Goal: Task Accomplishment & Management: Manage account settings

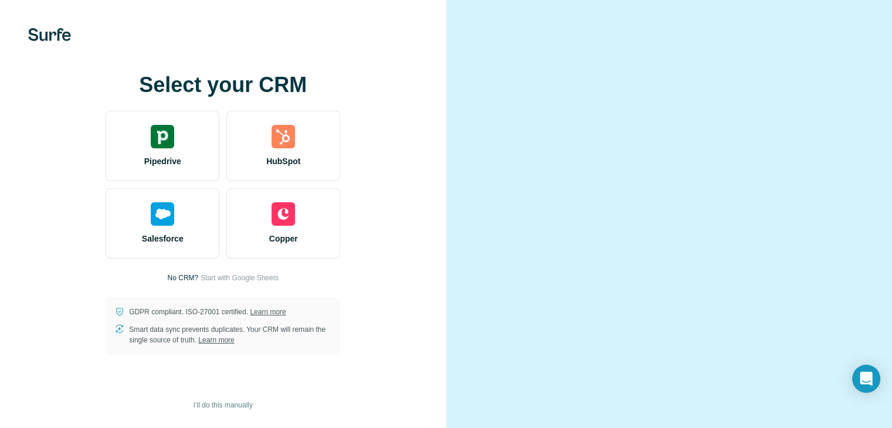
click at [547, 31] on div at bounding box center [669, 214] width 446 height 428
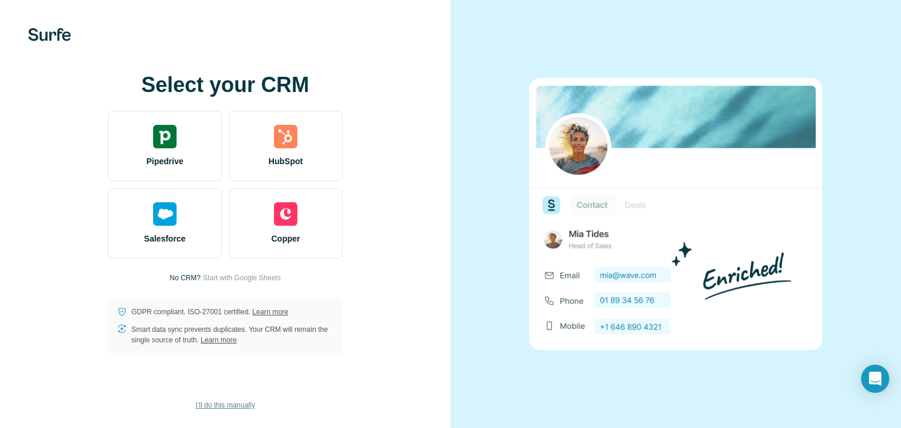
click at [225, 402] on span "I’ll do this manually" at bounding box center [224, 405] width 59 height 11
click at [220, 403] on span "I’ll do this manually" at bounding box center [224, 405] width 59 height 11
click at [239, 408] on span "I’ll do this manually" at bounding box center [224, 405] width 59 height 11
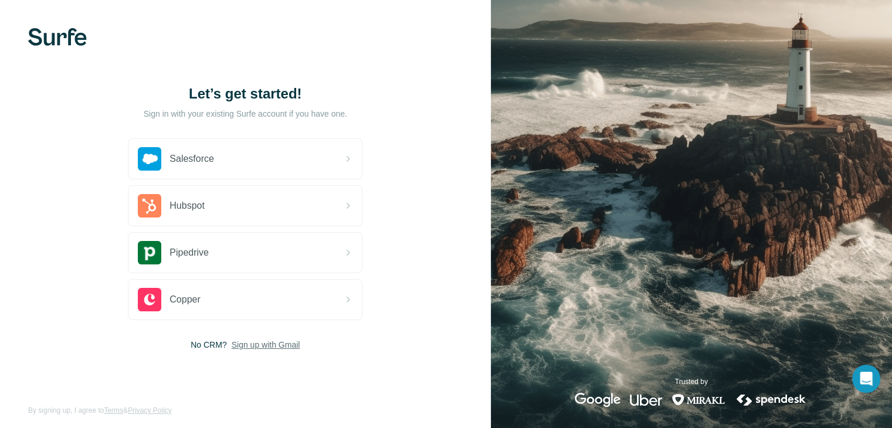
click at [259, 345] on span "Sign up with Gmail" at bounding box center [266, 345] width 69 height 12
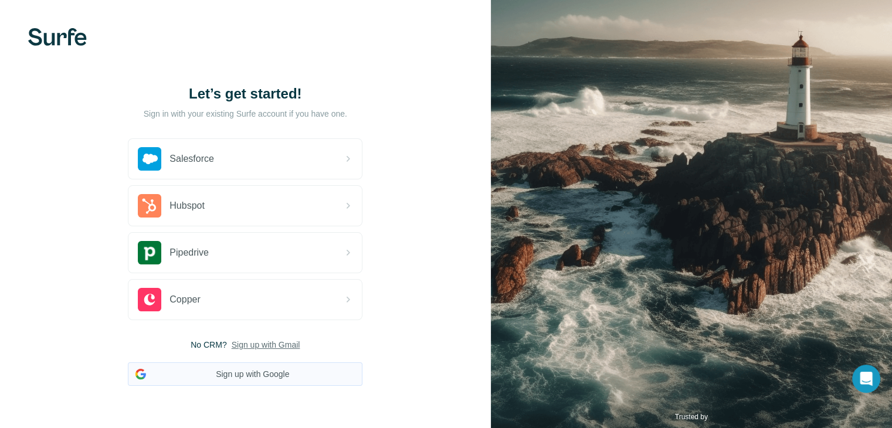
click at [247, 374] on button "Sign up with Google" at bounding box center [245, 373] width 235 height 23
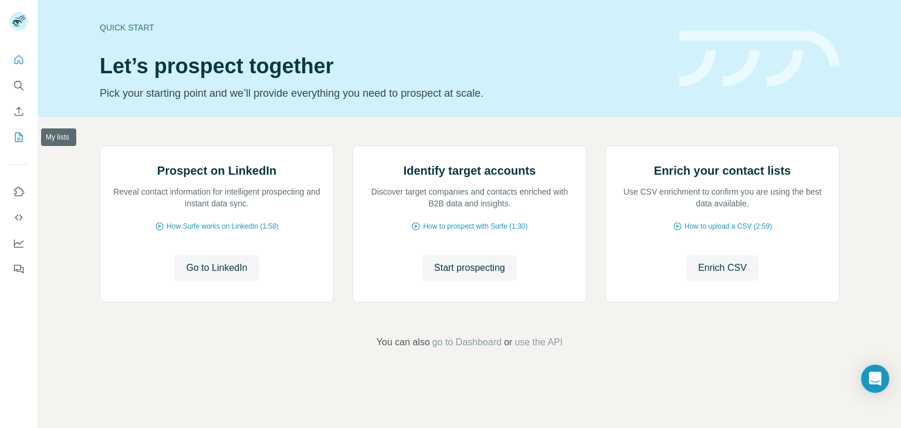
click at [19, 138] on icon "My lists" at bounding box center [20, 137] width 6 height 8
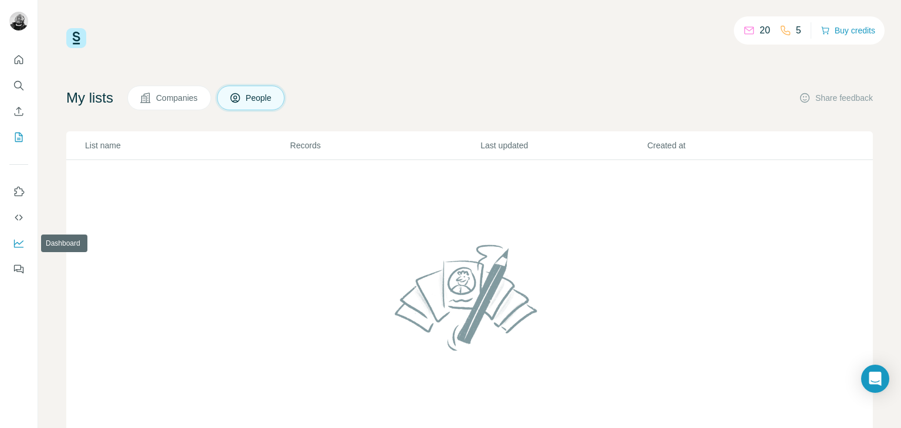
click at [17, 250] on button "Dashboard" at bounding box center [18, 243] width 19 height 21
click at [183, 91] on button "Companies" at bounding box center [169, 98] width 84 height 25
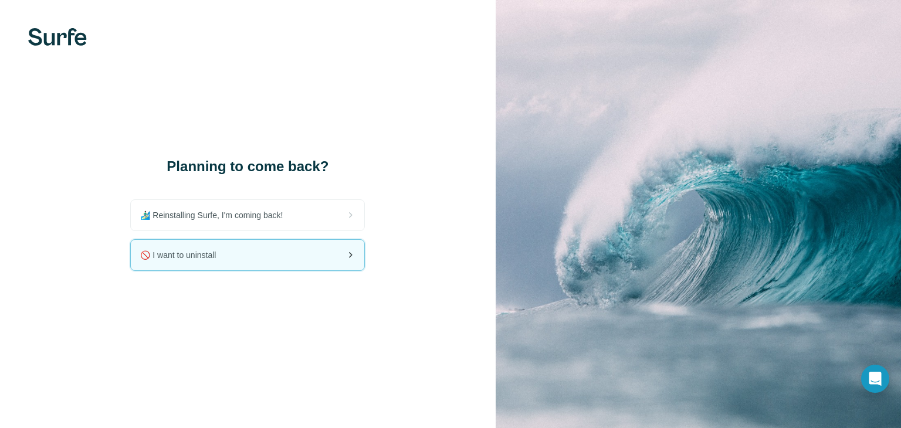
click at [333, 253] on div "🚫 I want to uninstall" at bounding box center [247, 255] width 233 height 30
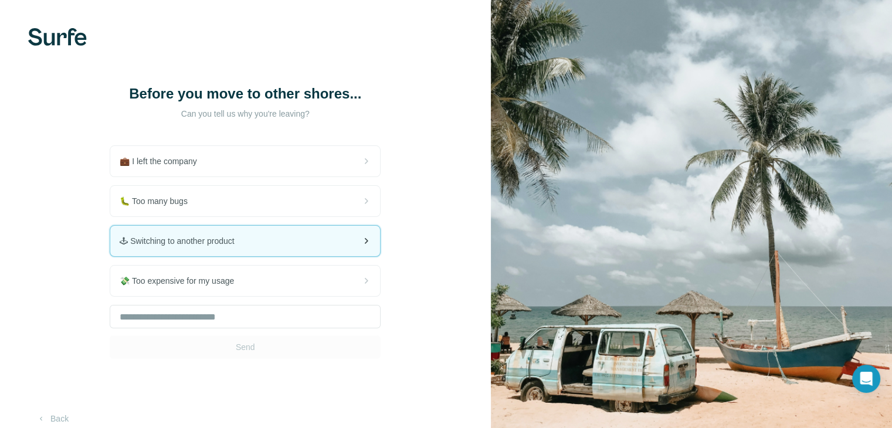
click at [287, 246] on div "🕹 Switching to another product" at bounding box center [245, 241] width 270 height 30
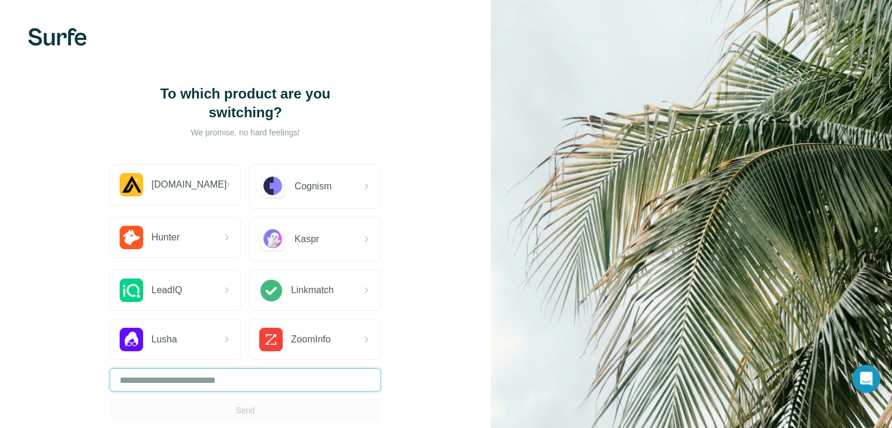
click at [228, 381] on input "text" at bounding box center [245, 379] width 271 height 23
type input "*"
click at [228, 412] on button "Send" at bounding box center [245, 410] width 271 height 23
